Goal: Communication & Community: Answer question/provide support

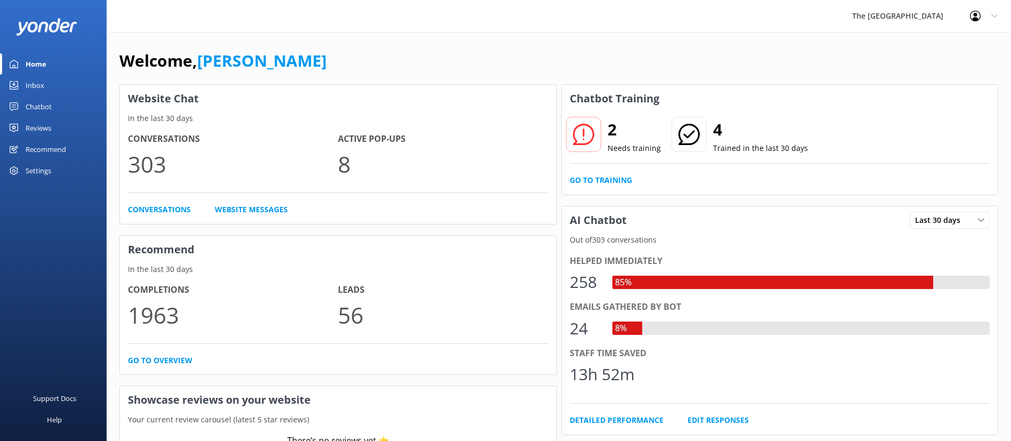
click at [46, 87] on link "Inbox" at bounding box center [53, 85] width 107 height 21
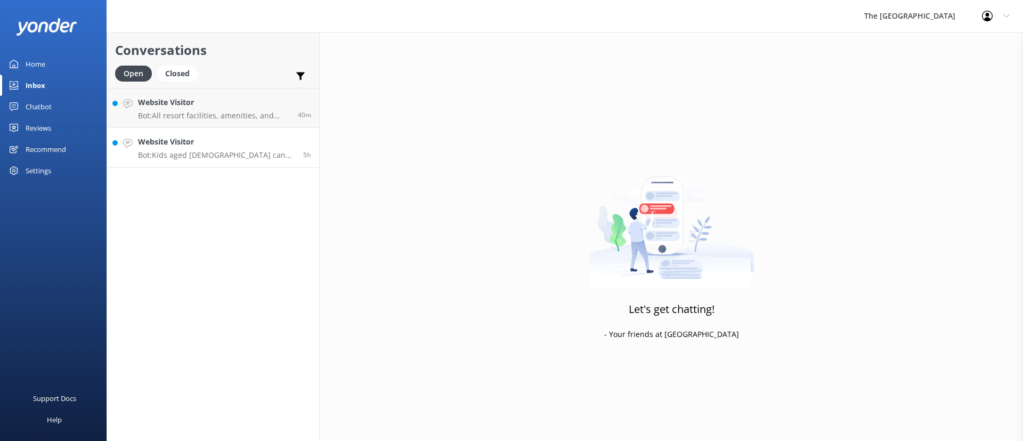
click at [191, 153] on p "Bot: Kids aged [DEMOGRAPHIC_DATA] can attend the Moko Kids Club." at bounding box center [216, 155] width 157 height 10
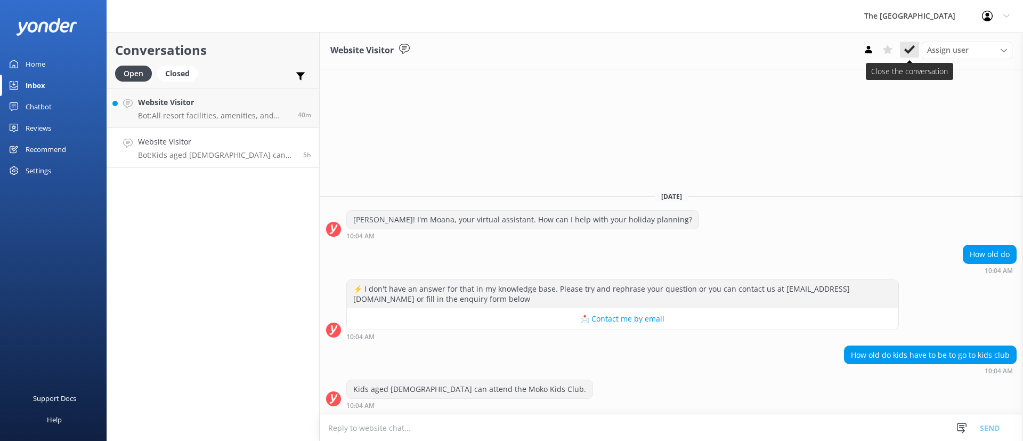
click at [902, 43] on button at bounding box center [909, 50] width 19 height 16
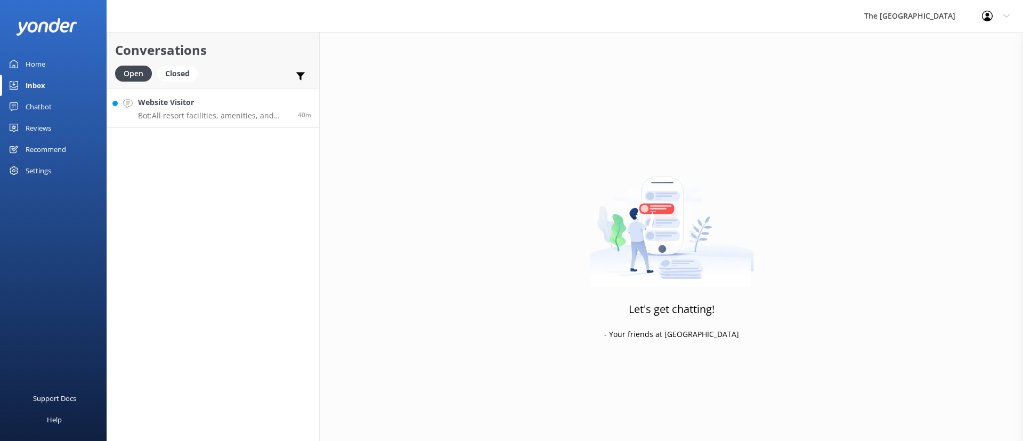
click at [217, 115] on p "Bot: All resort facilities, amenities, and services, including the restaurant a…" at bounding box center [214, 116] width 152 height 10
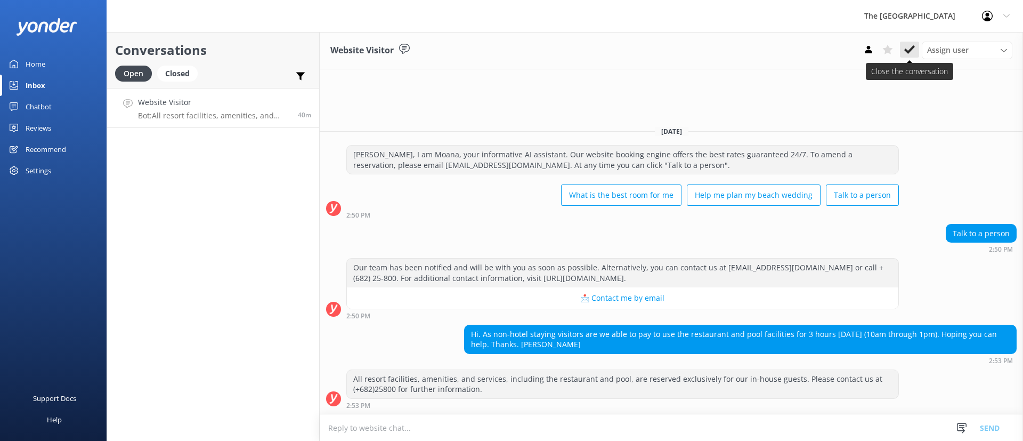
click at [910, 45] on icon at bounding box center [909, 49] width 11 height 11
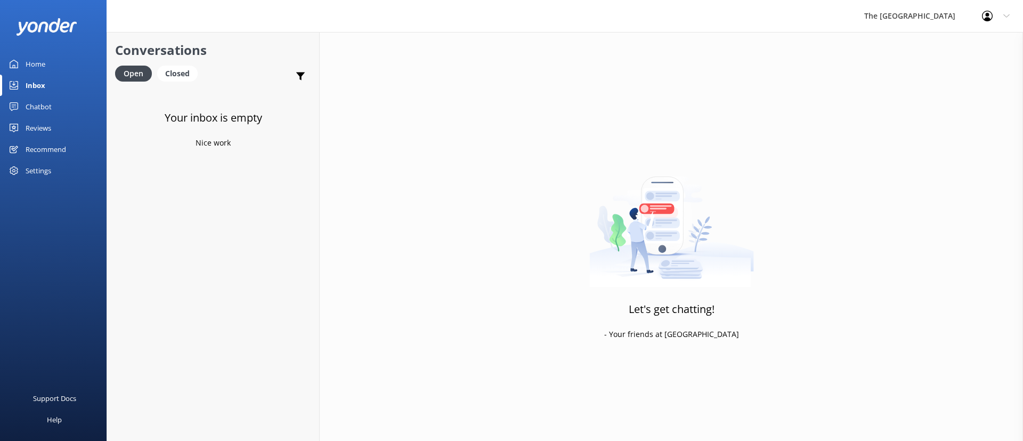
click at [184, 84] on div "Open Closed" at bounding box center [159, 79] width 88 height 26
click at [180, 77] on div "Closed" at bounding box center [177, 74] width 40 height 16
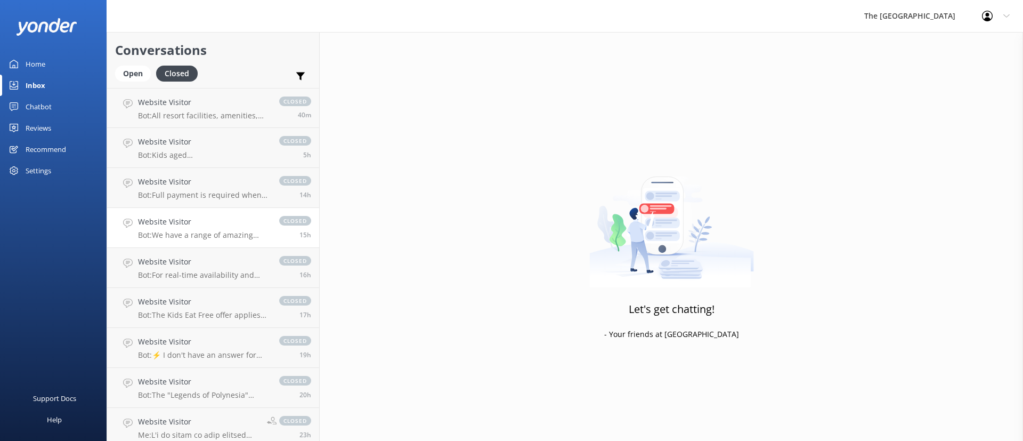
click at [168, 223] on h4 "Website Visitor" at bounding box center [203, 222] width 131 height 12
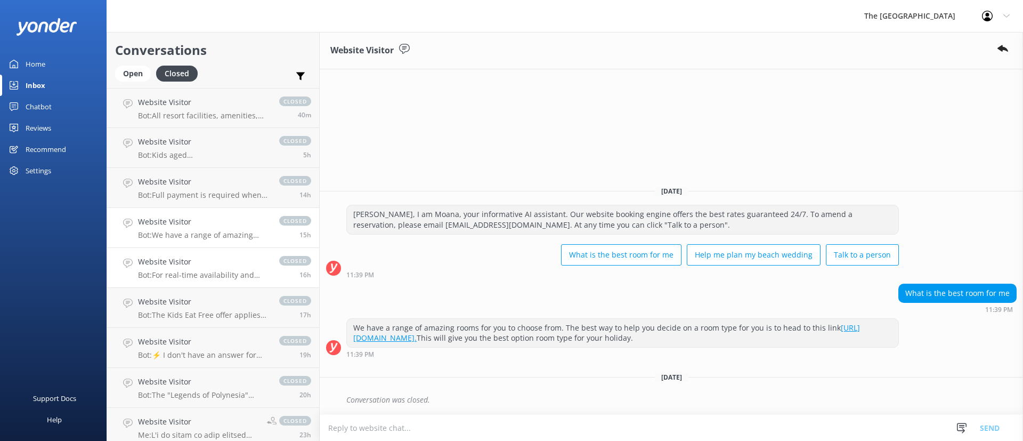
click at [213, 272] on p "Bot: For real-time availability and accommodation bookings, please visit [URL][…" at bounding box center [203, 275] width 131 height 10
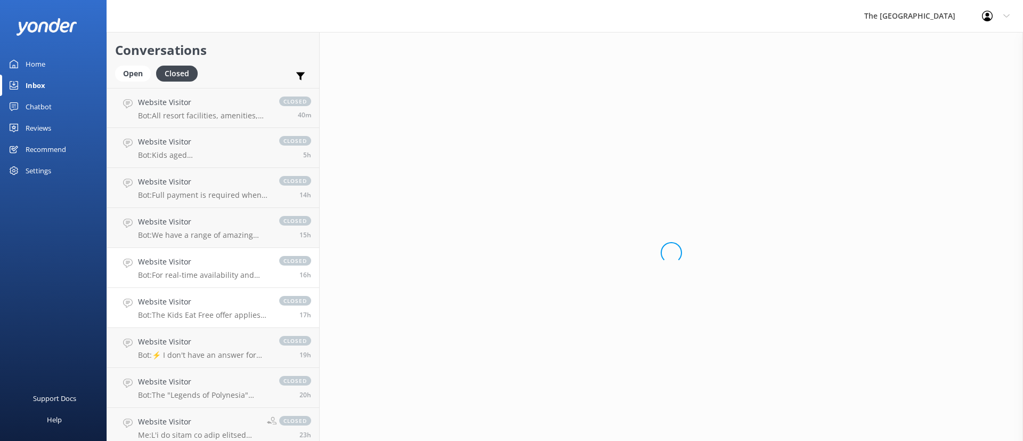
click at [215, 316] on p "Bot: The Kids Eat Free offer applies when you book a Kids Eat Free deal at The …" at bounding box center [203, 315] width 131 height 10
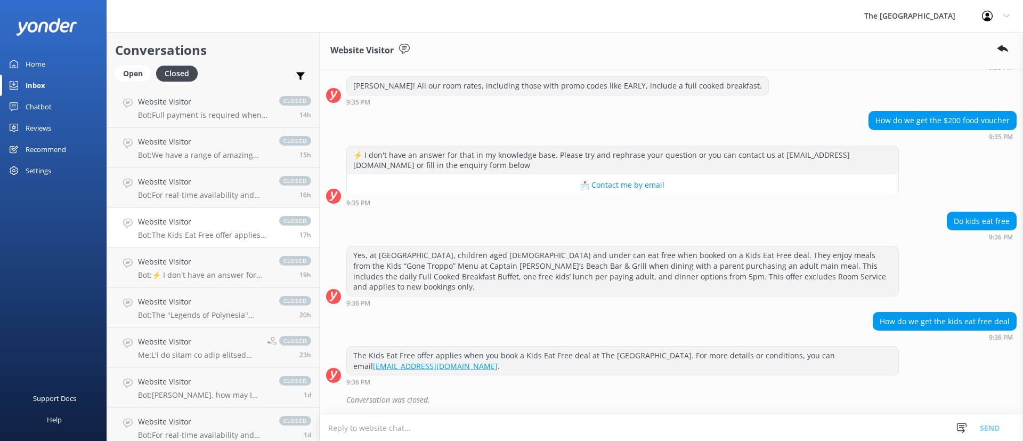
scroll to position [160, 0]
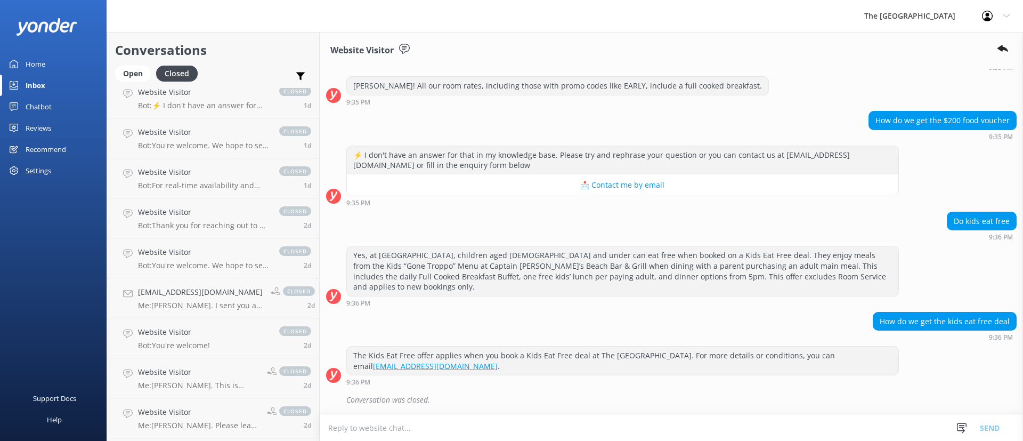
click at [151, 68] on link "Open" at bounding box center [135, 73] width 41 height 12
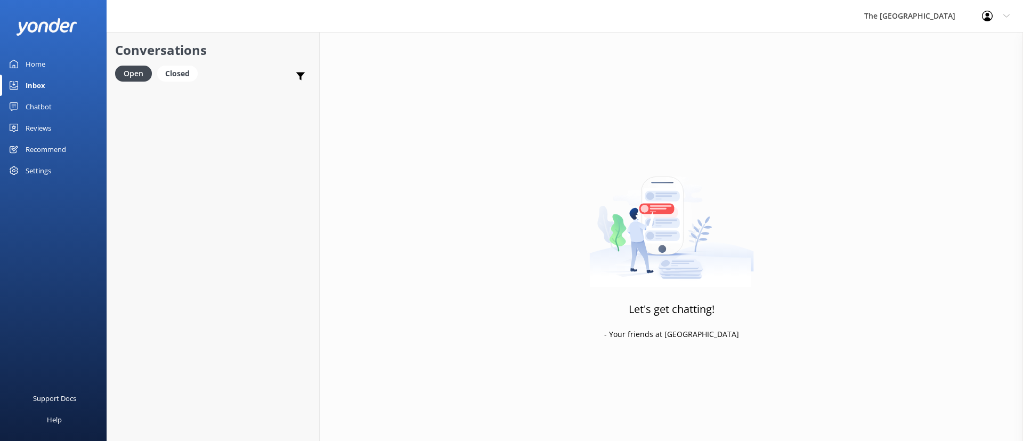
scroll to position [88, 0]
